Goal: Task Accomplishment & Management: Use online tool/utility

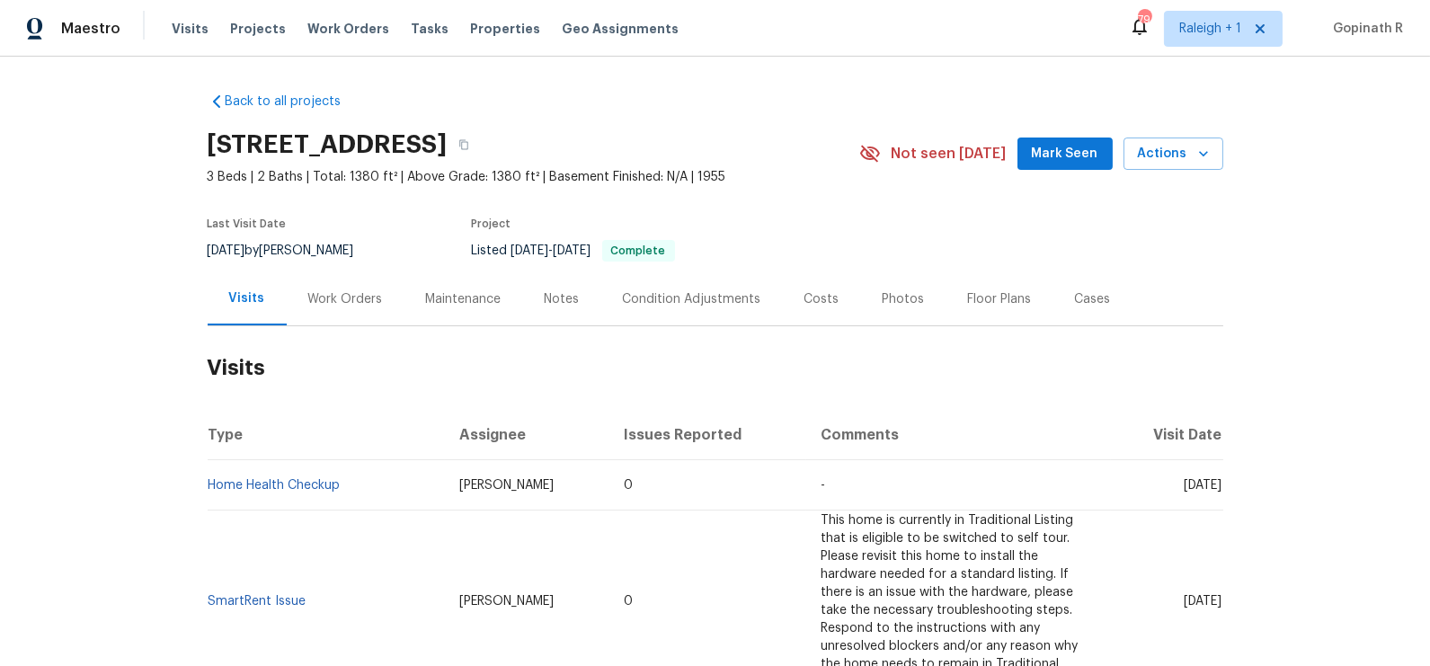
click at [351, 294] on div "Work Orders" at bounding box center [345, 299] width 75 height 18
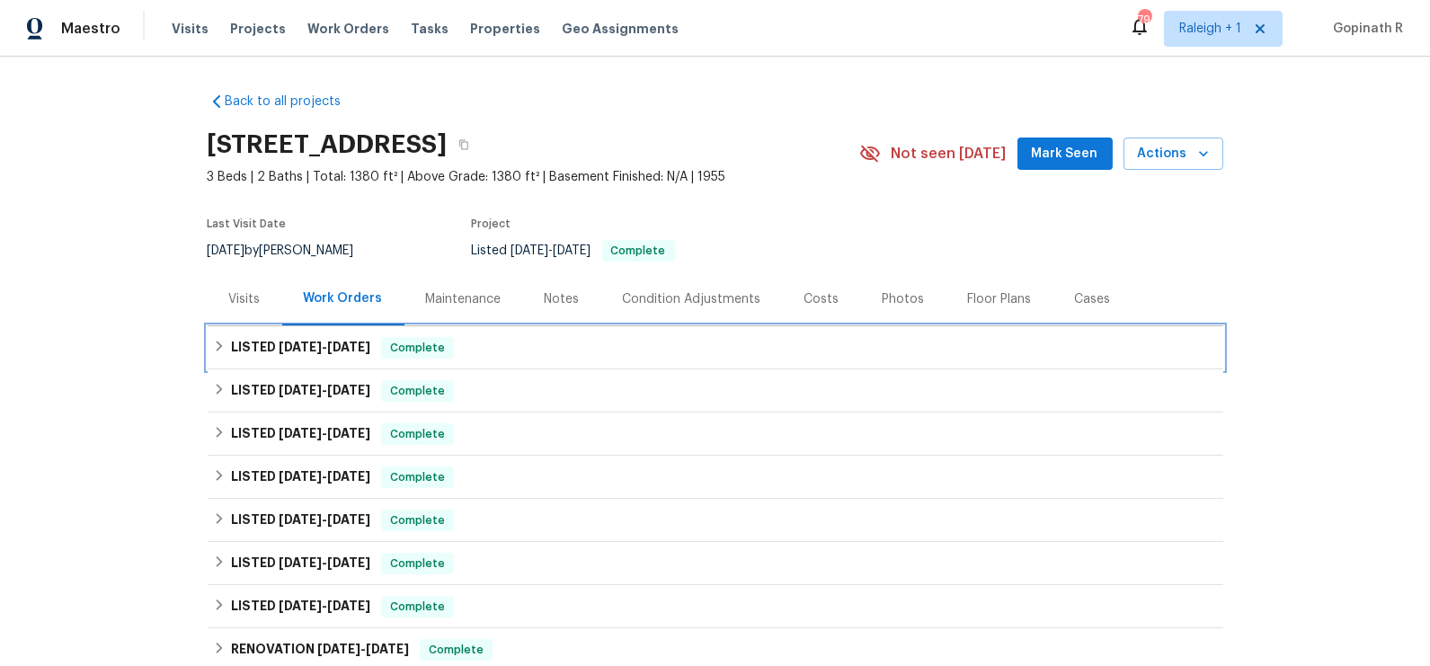
click at [362, 346] on span "[DATE]" at bounding box center [348, 347] width 43 height 13
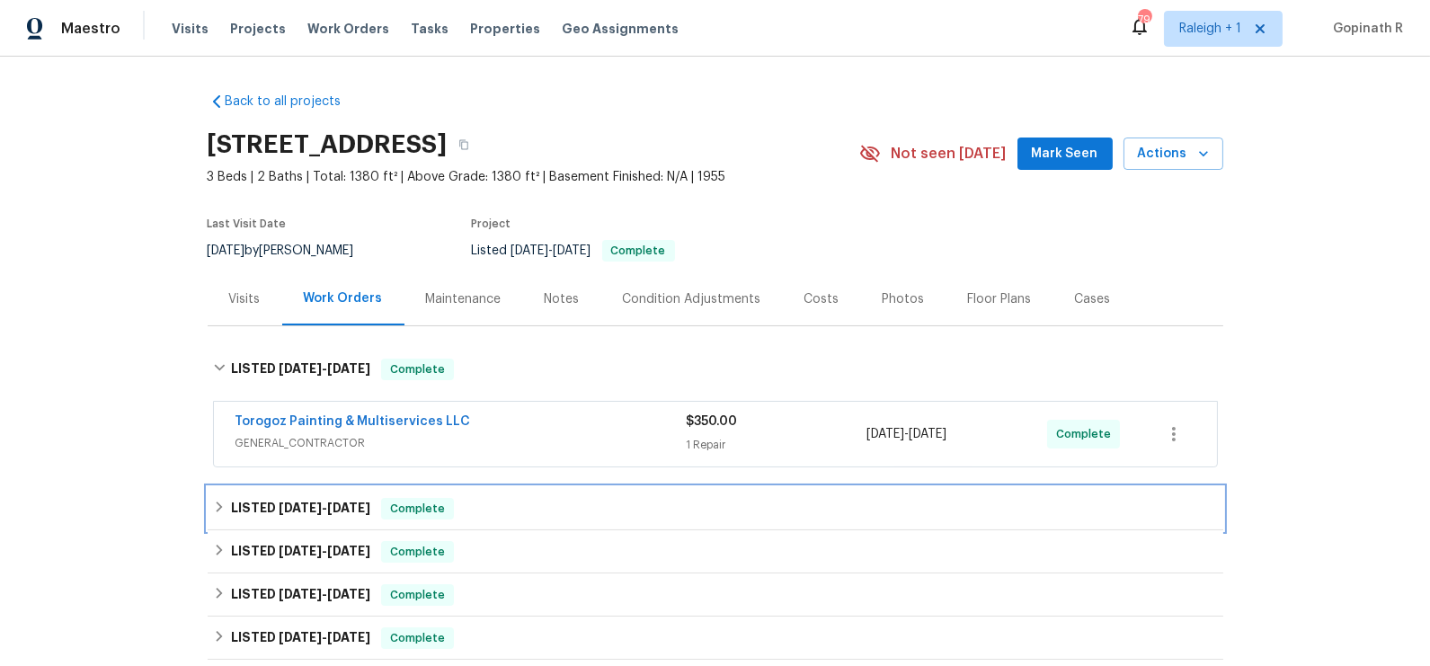
click at [384, 500] on div "LISTED [DATE] - [DATE] Complete" at bounding box center [715, 509] width 1005 height 22
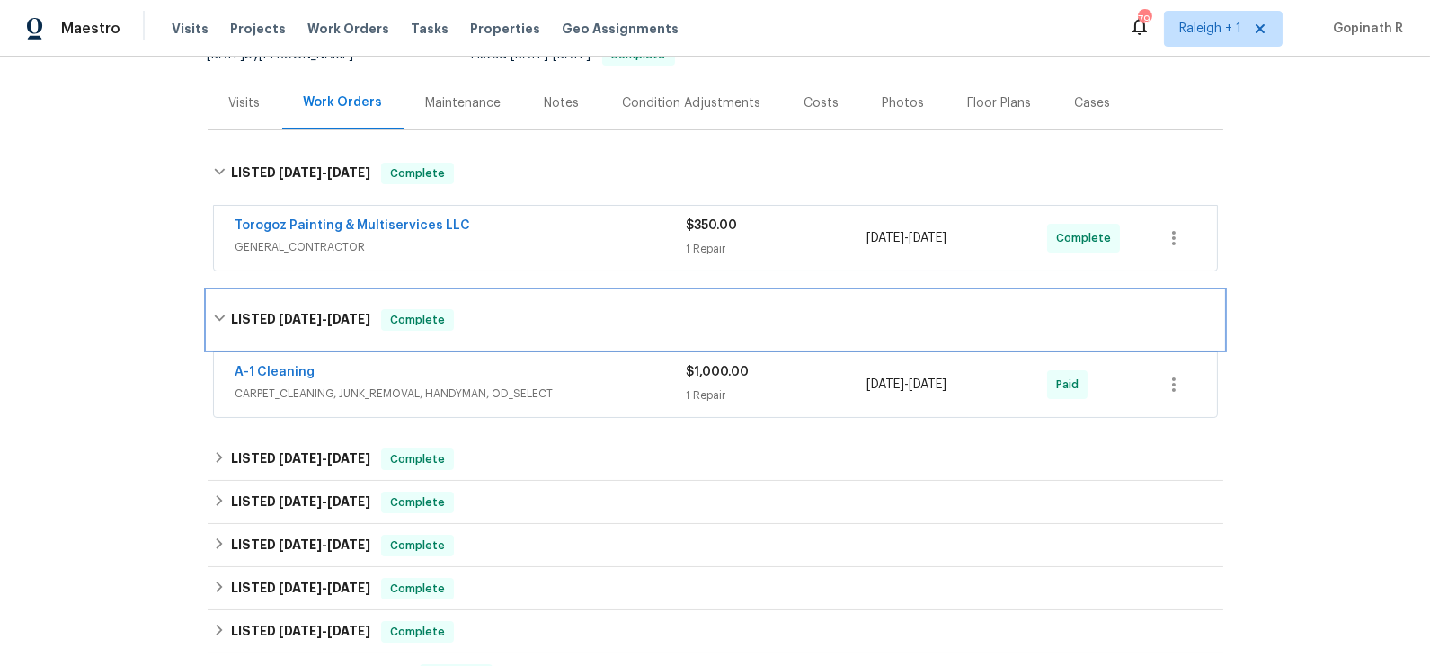
scroll to position [202, 0]
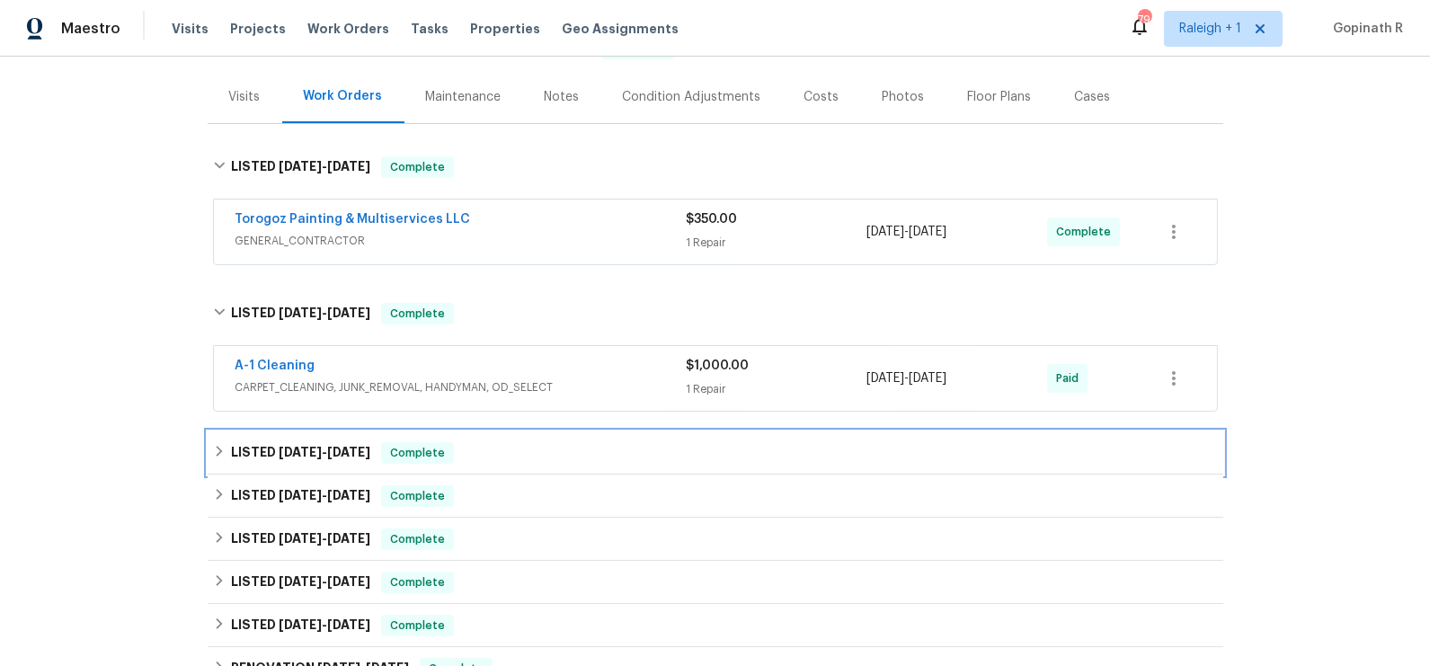
click at [429, 450] on span "Complete" at bounding box center [417, 453] width 69 height 18
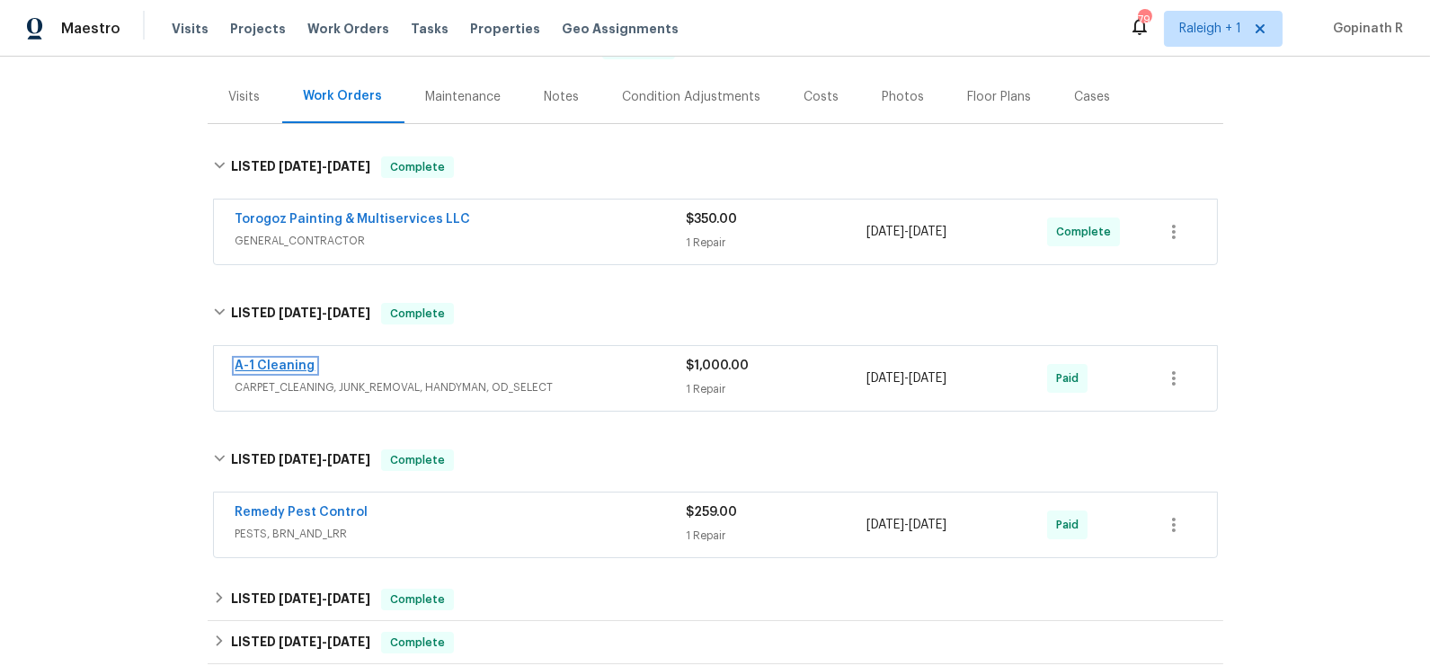
click at [284, 365] on link "A-1 Cleaning" at bounding box center [275, 366] width 80 height 13
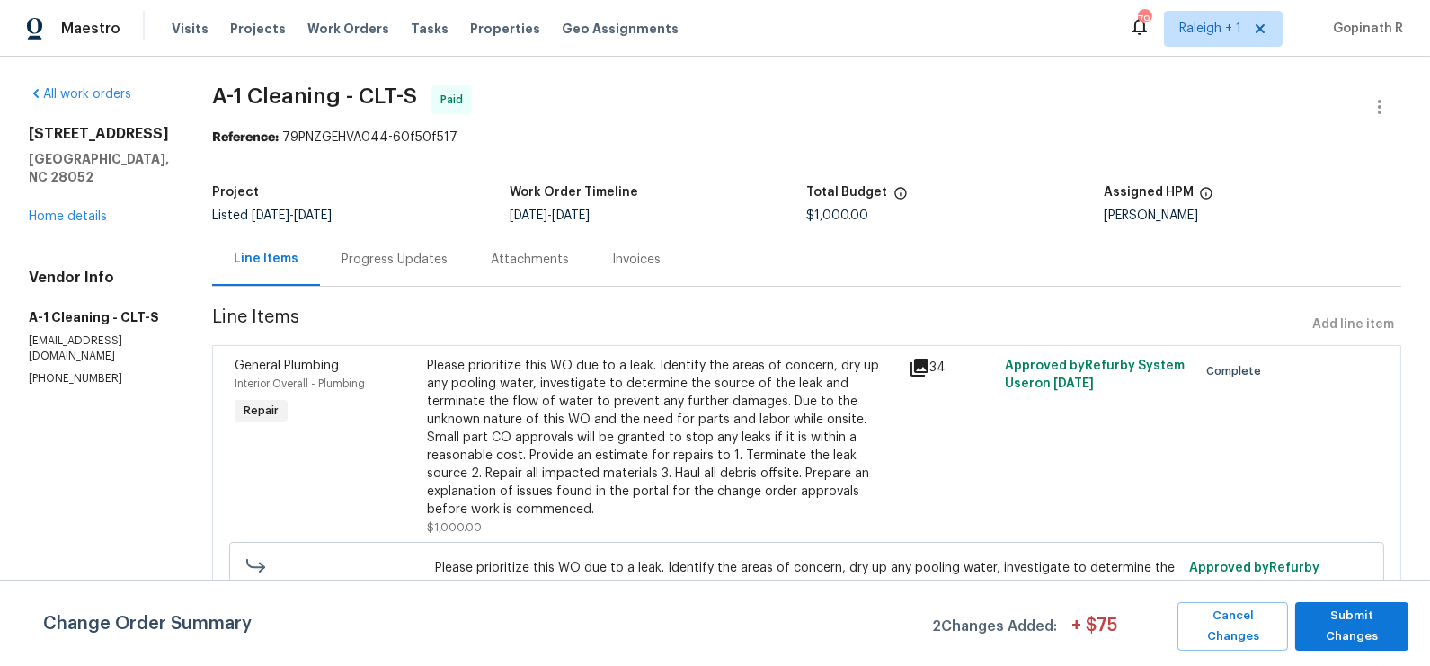
click at [642, 383] on div "Please prioritize this WO due to a leak. Identify the areas of concern, dry up …" at bounding box center [662, 438] width 470 height 162
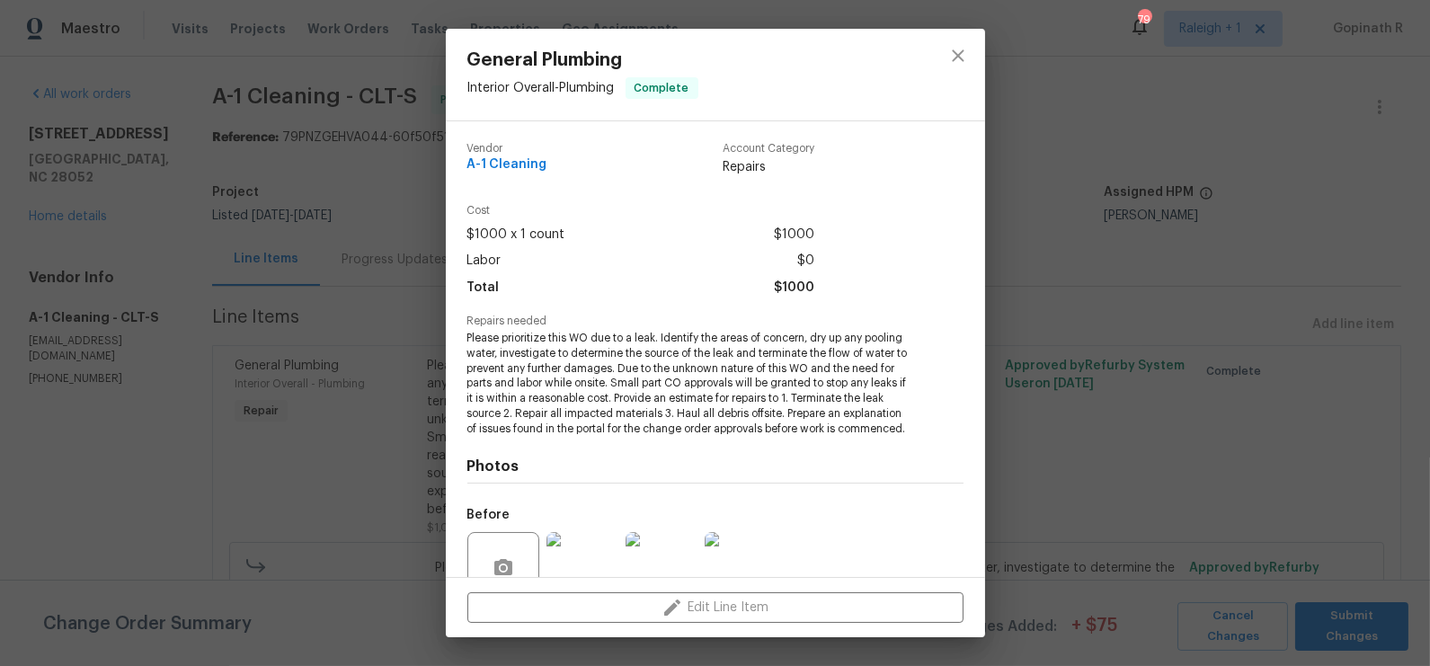
scroll to position [162, 0]
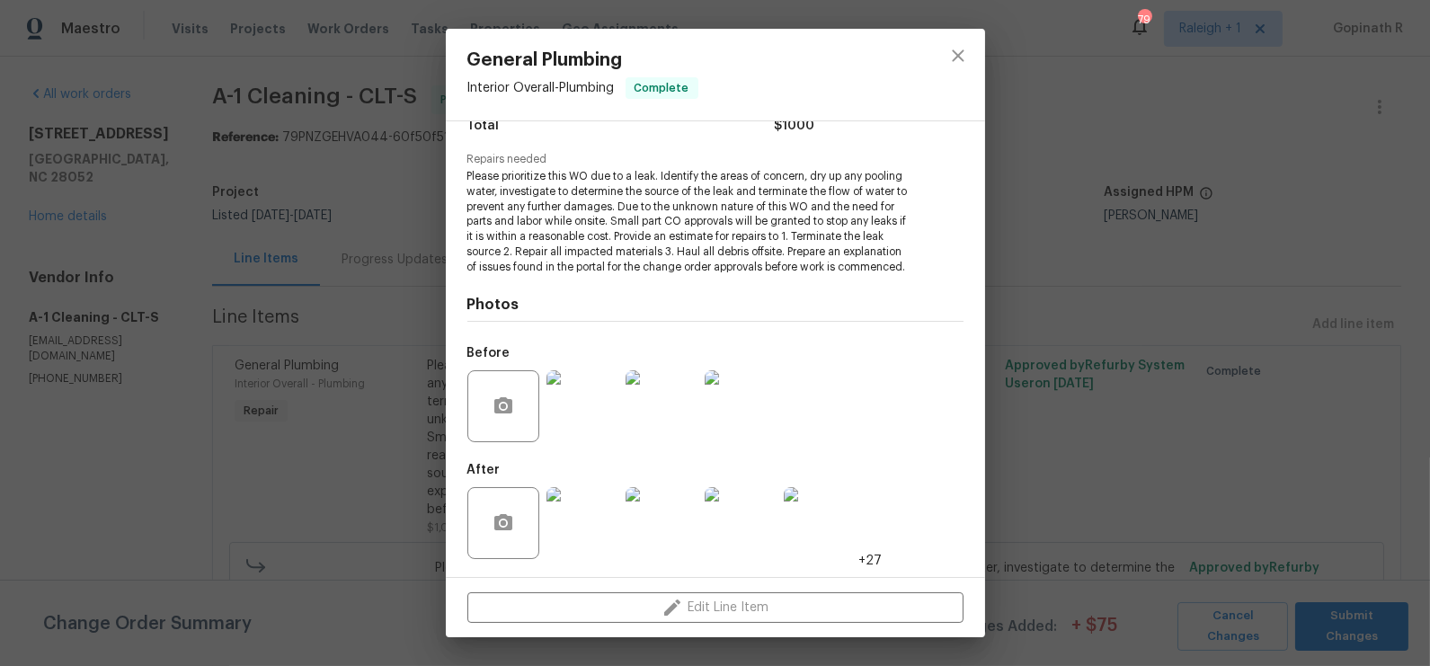
click at [581, 409] on img at bounding box center [582, 406] width 72 height 72
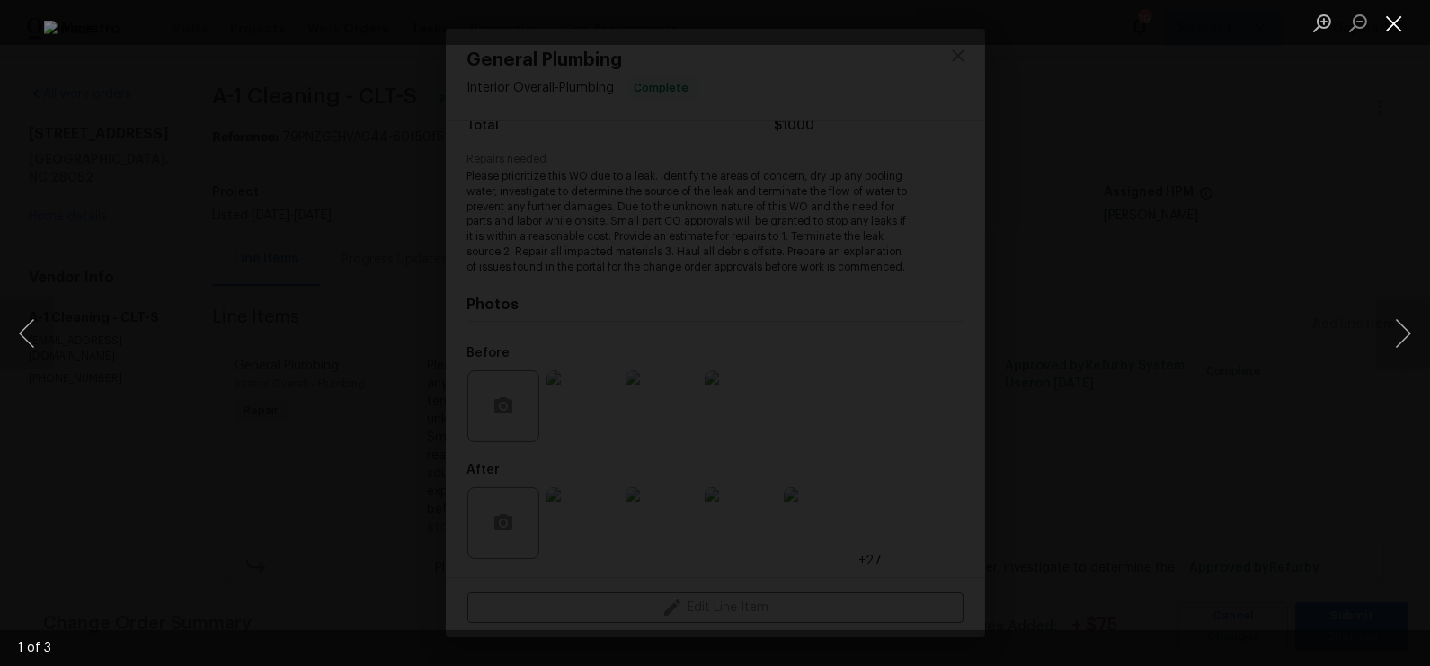
click at [1388, 30] on button "Close lightbox" at bounding box center [1394, 22] width 36 height 31
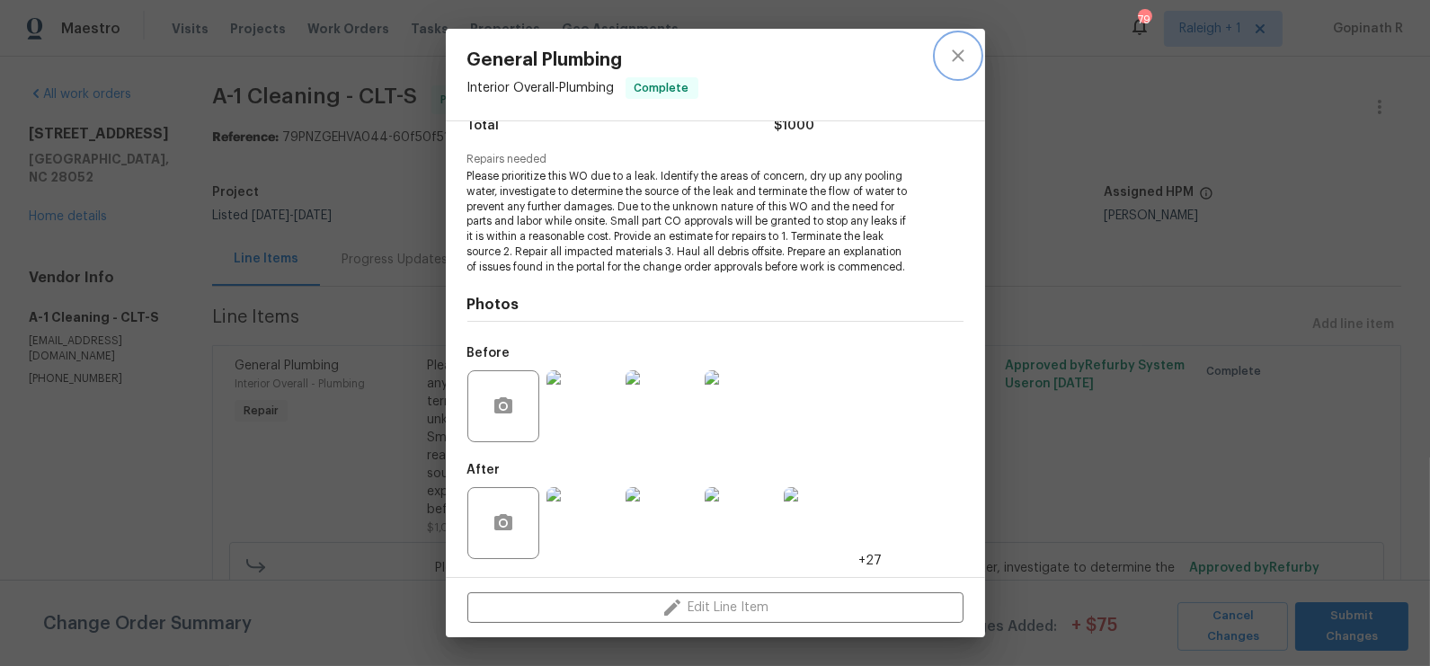
click at [957, 53] on icon "close" at bounding box center [958, 56] width 22 height 22
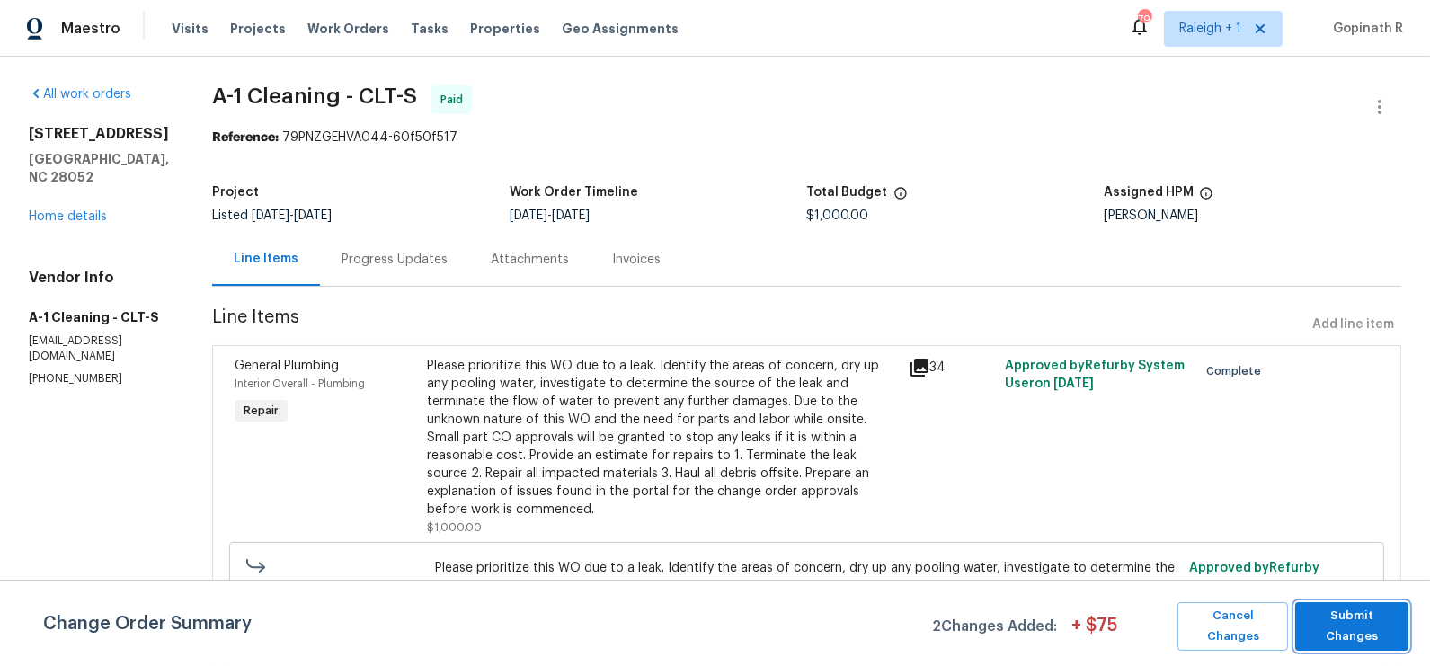
click at [1362, 603] on button "Submit Changes" at bounding box center [1351, 626] width 113 height 49
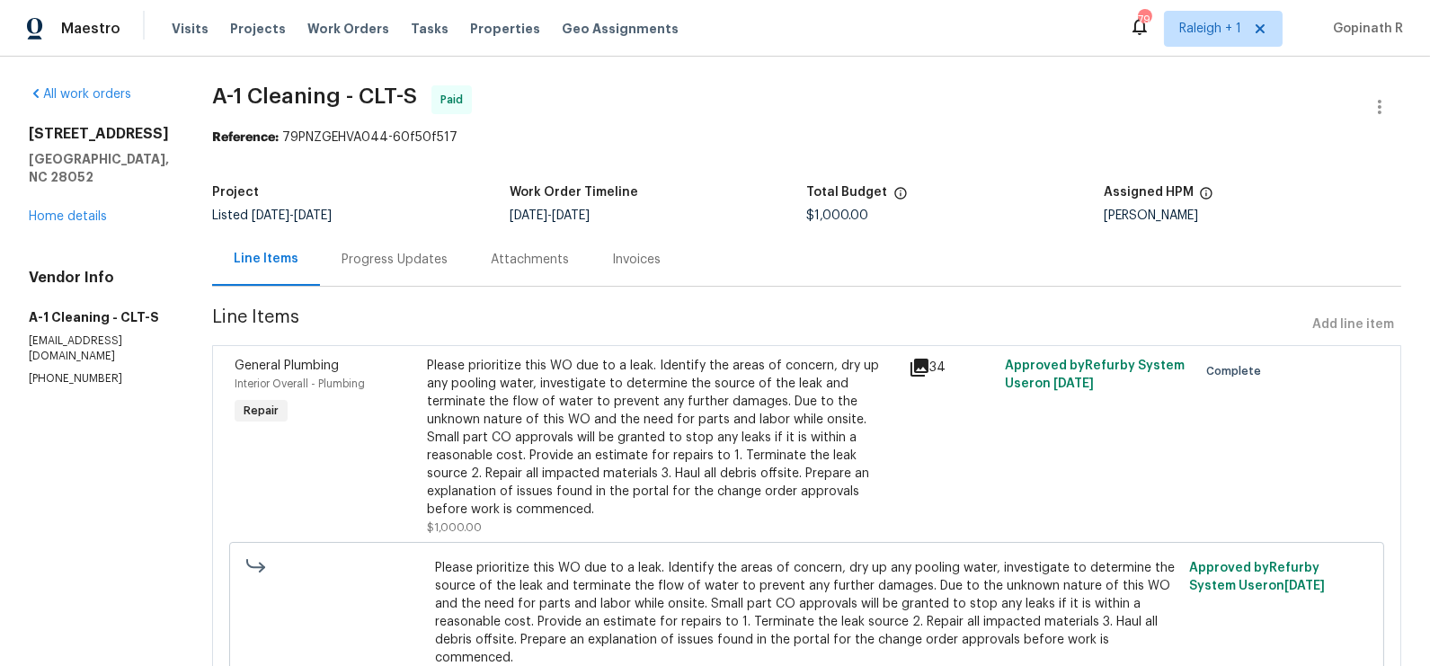
click at [307, 139] on div "Reference: 79PNZGEHVA044-60f50f517" at bounding box center [806, 138] width 1189 height 18
copy div "79PNZGEHVA044"
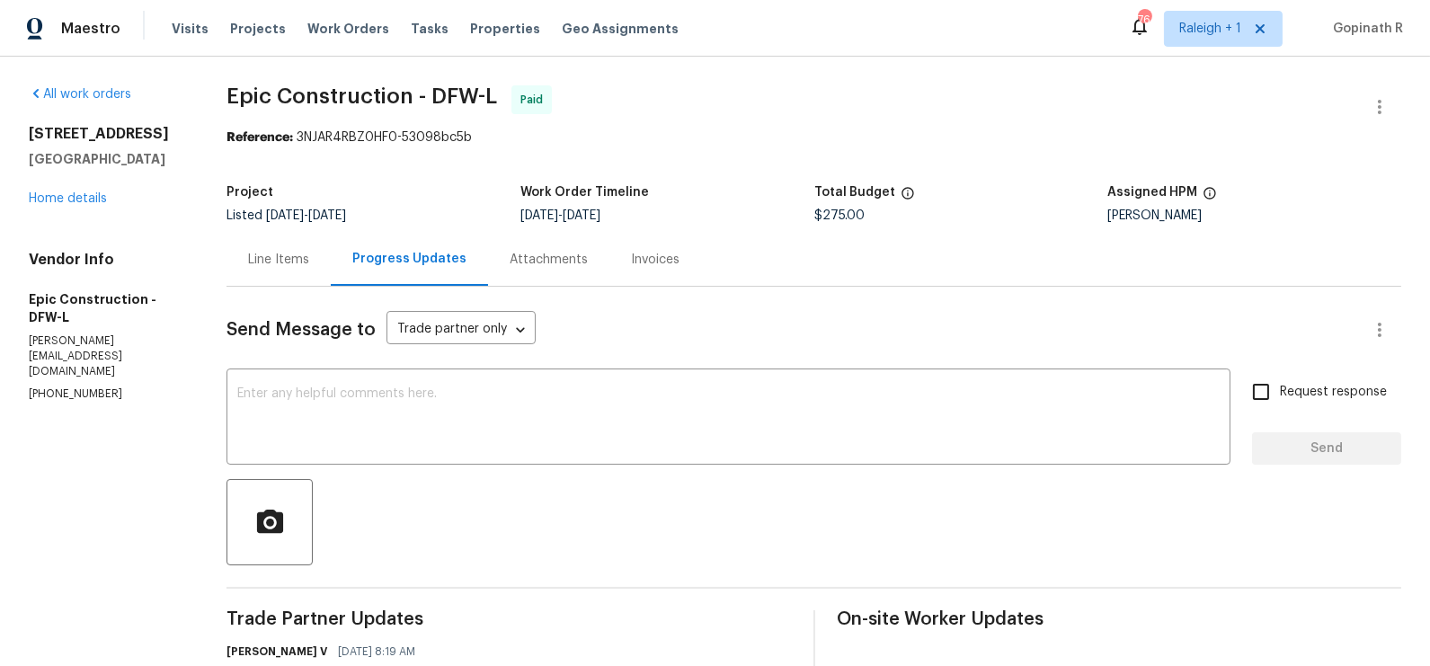
click at [307, 139] on div "Reference: 3NJAR4RBZ0HF0-53098bc5b" at bounding box center [813, 138] width 1175 height 18
copy div "3NJAR4RBZ0HF0"
